Goal: Download file/media

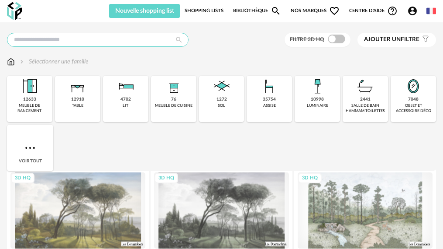
click at [121, 36] on input "text" at bounding box center [98, 40] width 182 height 14
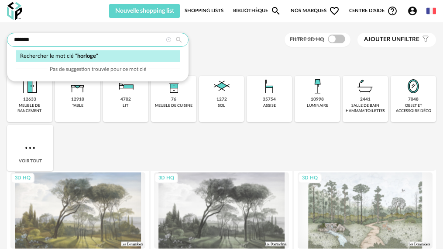
type input "*******"
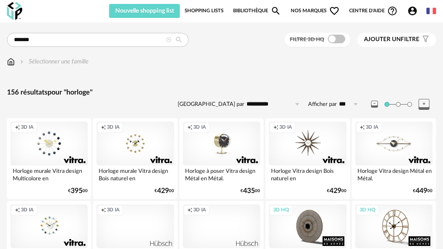
click at [336, 38] on span at bounding box center [336, 39] width 17 height 9
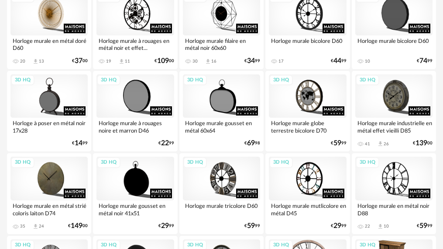
scroll to position [280, 0]
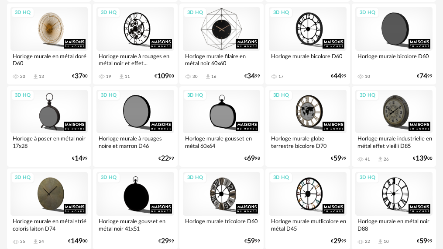
click at [232, 27] on div "3D HQ" at bounding box center [221, 29] width 77 height 44
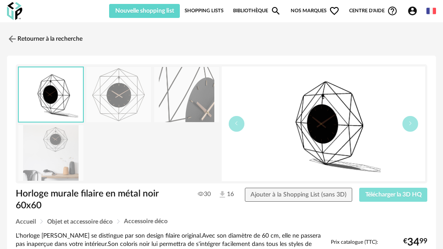
click at [384, 195] on span "Télécharger la 3D HQ" at bounding box center [394, 194] width 56 height 6
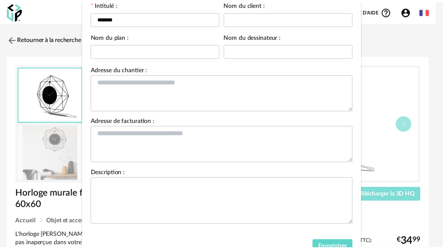
scroll to position [101, 0]
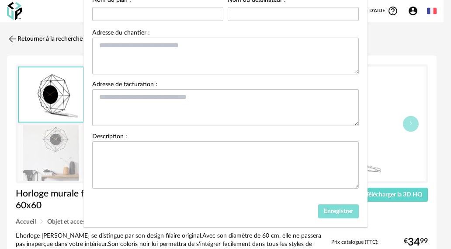
click at [336, 207] on button "Enregistrer" at bounding box center [338, 211] width 41 height 14
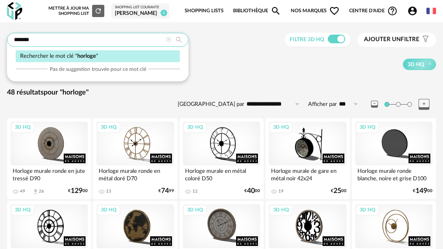
drag, startPoint x: 68, startPoint y: 34, endPoint x: -51, endPoint y: 36, distance: 118.8
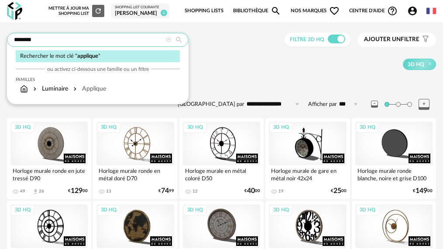
type input "********"
type input "**********"
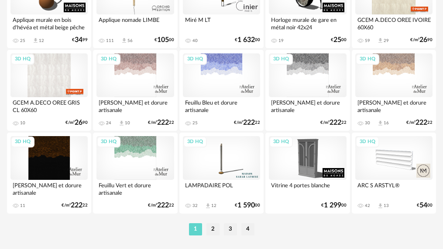
scroll to position [1574, 0]
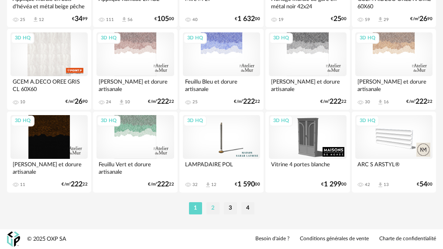
click at [214, 209] on li "2" at bounding box center [213, 208] width 13 height 12
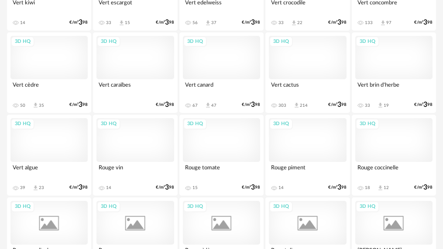
scroll to position [1574, 0]
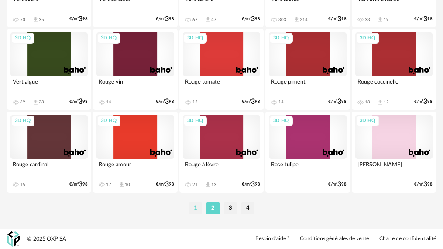
click at [194, 208] on li "1" at bounding box center [195, 208] width 13 height 12
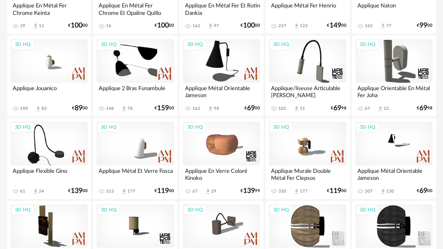
scroll to position [175, 0]
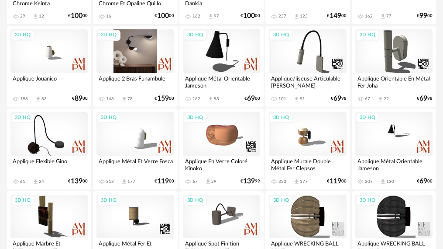
click at [151, 55] on div "3D HQ" at bounding box center [135, 51] width 77 height 44
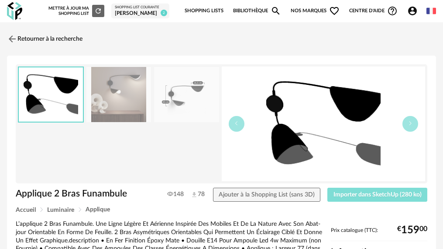
click at [362, 187] on button "Importer dans SketchUp (280 ko)" at bounding box center [378, 194] width 100 height 14
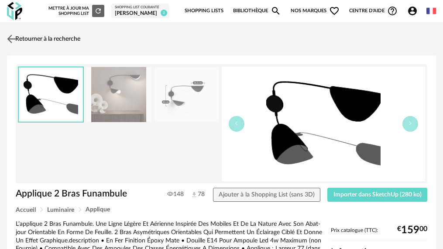
click at [11, 40] on img at bounding box center [11, 38] width 13 height 13
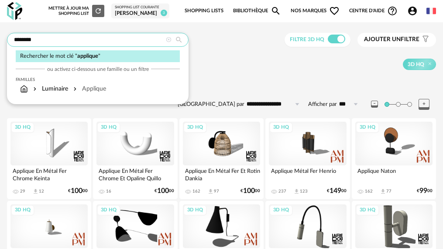
drag, startPoint x: 59, startPoint y: 40, endPoint x: -51, endPoint y: 34, distance: 109.4
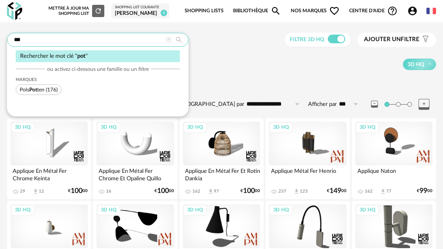
type input "***"
type input "**********"
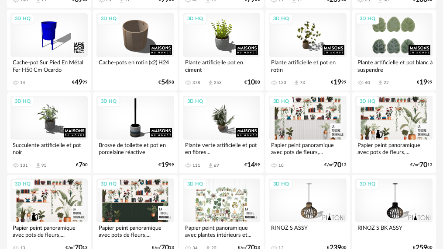
scroll to position [306, 0]
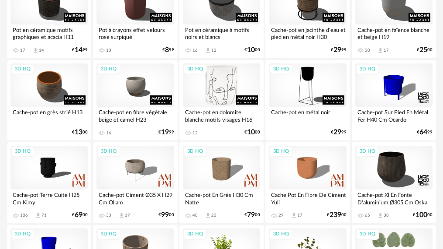
click at [216, 89] on div "3D HQ" at bounding box center [221, 85] width 77 height 44
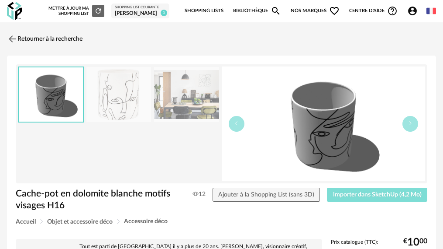
click at [350, 198] on button "Importer dans SketchUp (4,2 Mo)" at bounding box center [377, 194] width 100 height 14
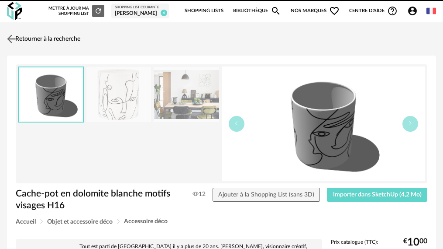
click at [14, 39] on img at bounding box center [11, 38] width 13 height 13
